Goal: Check status

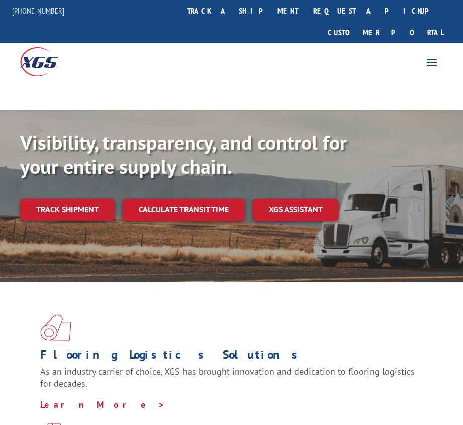
click at [251, 11] on link "track a shipment" at bounding box center [242, 11] width 126 height 22
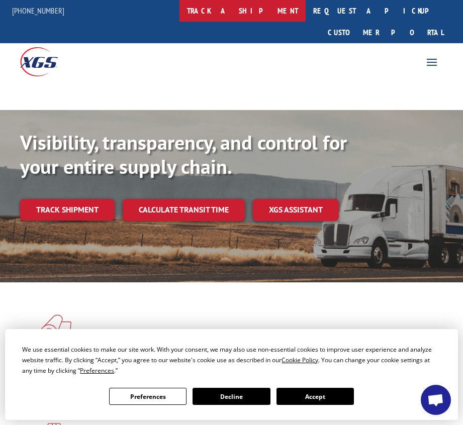
click at [271, 15] on link "track a shipment" at bounding box center [242, 11] width 126 height 22
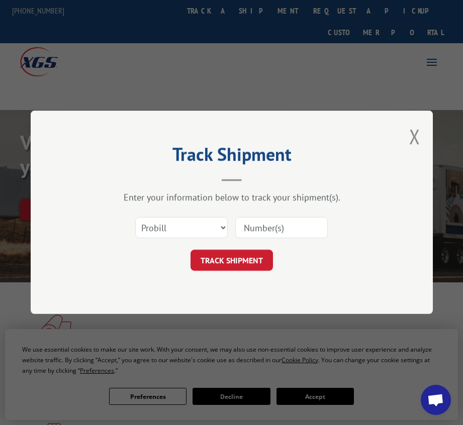
click at [290, 232] on input at bounding box center [281, 227] width 92 height 21
paste input "134826320"
drag, startPoint x: 291, startPoint y: 219, endPoint x: 231, endPoint y: 234, distance: 61.9
click at [231, 234] on div "Select category... Probill BOL PO 134826320" at bounding box center [231, 227] width 301 height 33
paste input "7402803"
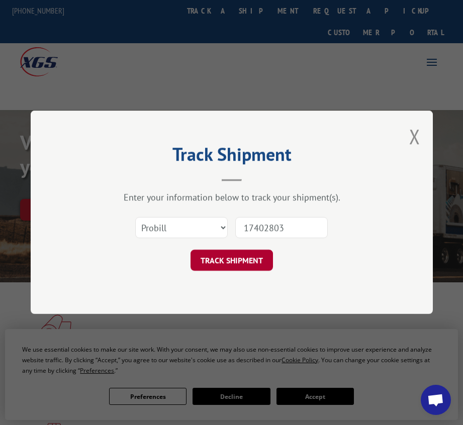
type input "17402803"
click at [235, 261] on button "TRACK SHIPMENT" at bounding box center [231, 260] width 82 height 21
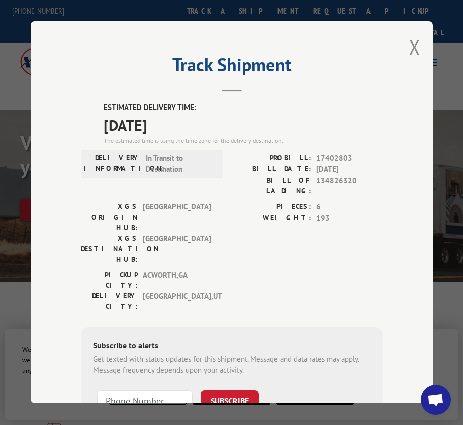
click at [403, 35] on div "Track Shipment ESTIMATED DELIVERY TIME: [DATE] The estimated time is using the …" at bounding box center [232, 212] width 402 height 382
click at [404, 43] on div "Track Shipment ESTIMATED DELIVERY TIME: [DATE] The estimated time is using the …" at bounding box center [232, 212] width 402 height 382
